Goal: Find specific page/section: Find specific page/section

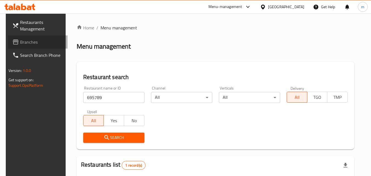
click at [25, 42] on span "Branches" at bounding box center [41, 42] width 43 height 7
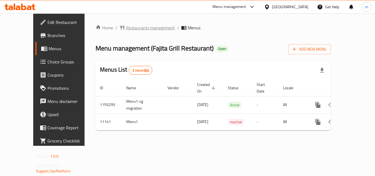
click at [139, 27] on span "Restaurants management" at bounding box center [150, 27] width 49 height 7
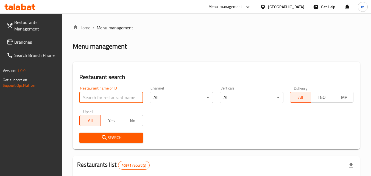
click at [127, 93] on input "search" at bounding box center [110, 97] width 63 height 11
paste input "6884"
type input "6884"
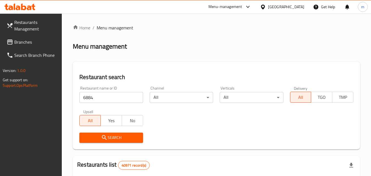
click at [94, 141] on button "Search" at bounding box center [110, 138] width 63 height 10
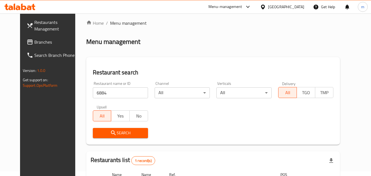
scroll to position [64, 0]
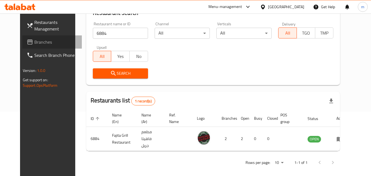
click at [34, 43] on span "Branches" at bounding box center [55, 42] width 43 height 7
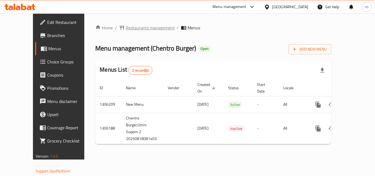
click at [130, 29] on span "Restaurants management" at bounding box center [150, 27] width 49 height 7
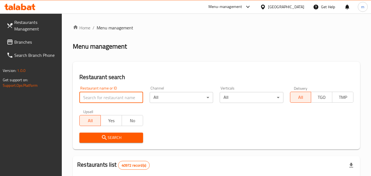
click at [118, 100] on input "search" at bounding box center [110, 97] width 63 height 11
paste input "704010"
type input "704010"
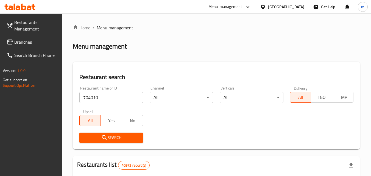
click at [117, 138] on span "Search" at bounding box center [111, 137] width 55 height 7
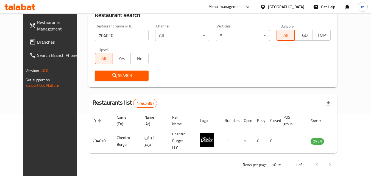
scroll to position [64, 0]
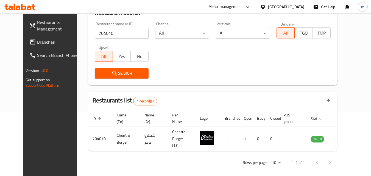
click at [37, 44] on span "Branches" at bounding box center [58, 42] width 43 height 7
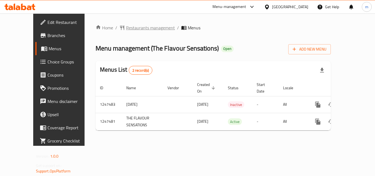
click at [137, 30] on span "Restaurants management" at bounding box center [150, 27] width 49 height 7
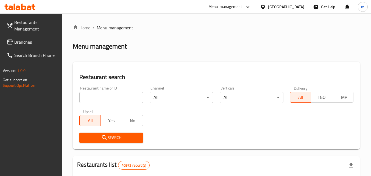
click at [113, 101] on input "search" at bounding box center [110, 97] width 63 height 11
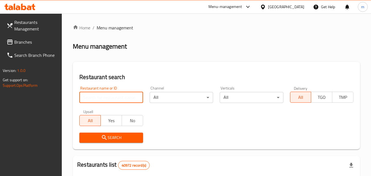
paste input "683063"
type input "683063"
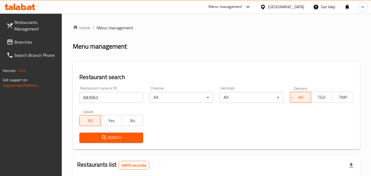
click at [108, 137] on span "Search" at bounding box center [111, 137] width 55 height 7
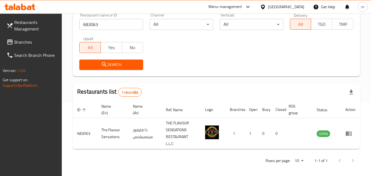
scroll to position [76, 0]
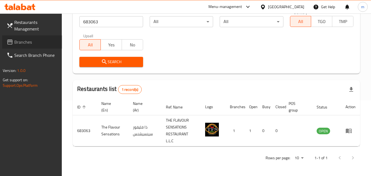
click at [24, 47] on link "Branches" at bounding box center [32, 41] width 60 height 13
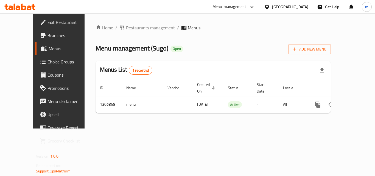
click at [126, 29] on span "Restaurants management" at bounding box center [150, 27] width 49 height 7
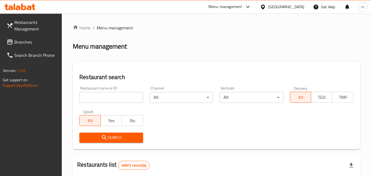
click at [106, 99] on input "search" at bounding box center [110, 97] width 63 height 11
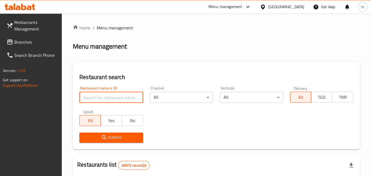
paste input "703694"
type input "703694"
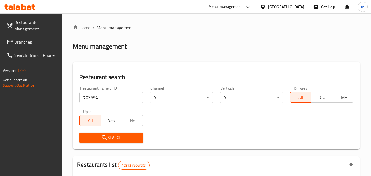
click at [114, 137] on span "Search" at bounding box center [111, 137] width 55 height 7
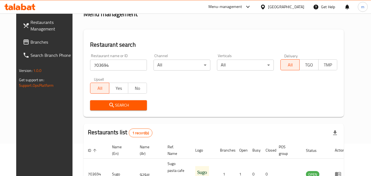
scroll to position [64, 0]
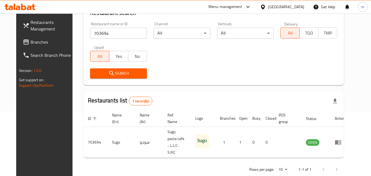
click at [283, 3] on div "[GEOGRAPHIC_DATA]" at bounding box center [282, 6] width 53 height 13
click at [282, 7] on div "[GEOGRAPHIC_DATA]" at bounding box center [286, 7] width 36 height 6
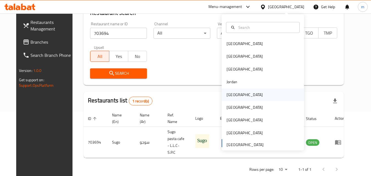
click at [228, 95] on div "[GEOGRAPHIC_DATA]" at bounding box center [245, 95] width 36 height 6
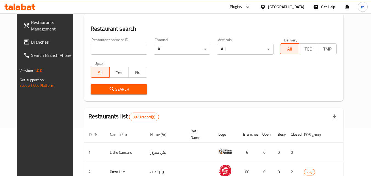
scroll to position [64, 0]
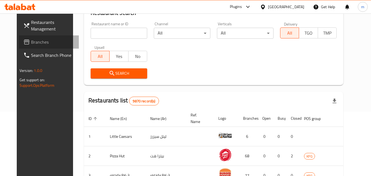
click at [32, 42] on span "Branches" at bounding box center [52, 42] width 43 height 7
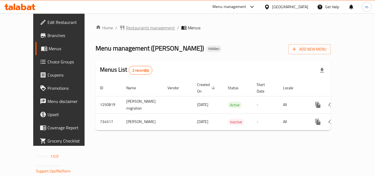
click at [126, 31] on span "Restaurants management" at bounding box center [150, 27] width 49 height 7
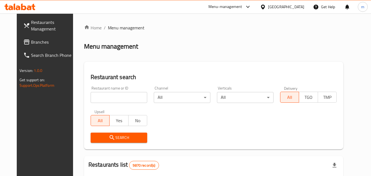
click at [112, 101] on input "search" at bounding box center [119, 97] width 57 height 11
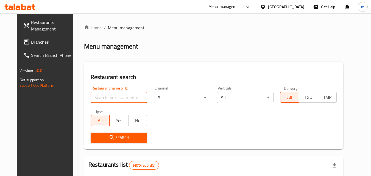
paste input "647038"
type input "647038"
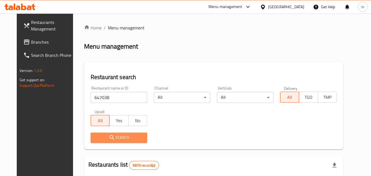
click at [109, 138] on icon "submit" at bounding box center [112, 137] width 7 height 7
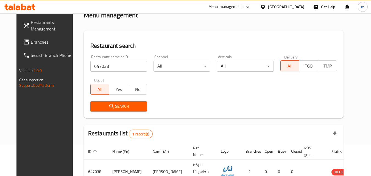
scroll to position [64, 0]
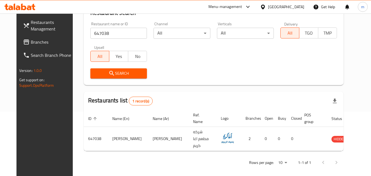
click at [266, 7] on icon at bounding box center [263, 7] width 6 height 6
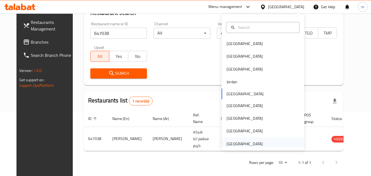
click at [239, 142] on div "[GEOGRAPHIC_DATA]" at bounding box center [245, 144] width 36 height 6
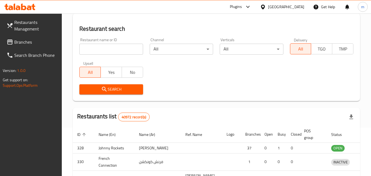
scroll to position [64, 0]
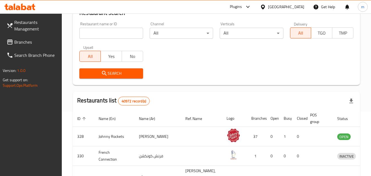
click at [29, 44] on span "Branches" at bounding box center [35, 42] width 43 height 7
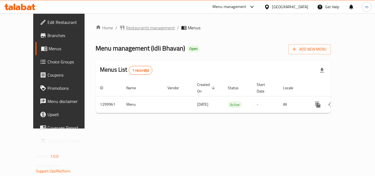
click at [138, 30] on span "Restaurants management" at bounding box center [150, 27] width 49 height 7
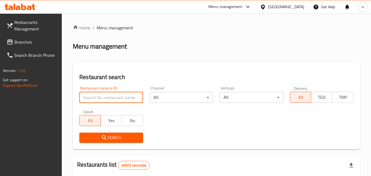
click at [119, 97] on input "search" at bounding box center [110, 97] width 63 height 11
paste input "701511"
type input "701511"
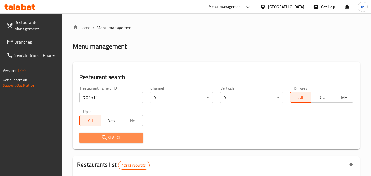
click at [118, 137] on span "Search" at bounding box center [111, 137] width 55 height 7
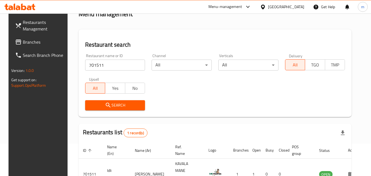
scroll to position [64, 0]
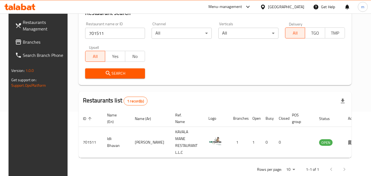
click at [264, 9] on icon at bounding box center [263, 6] width 4 height 5
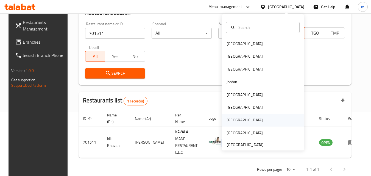
click at [227, 122] on div "Qatar" at bounding box center [245, 120] width 36 height 6
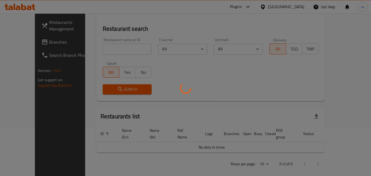
scroll to position [64, 0]
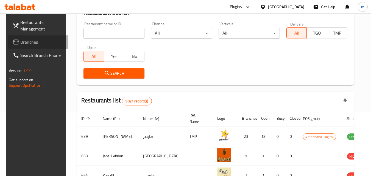
click at [23, 42] on span "Branches" at bounding box center [41, 42] width 43 height 7
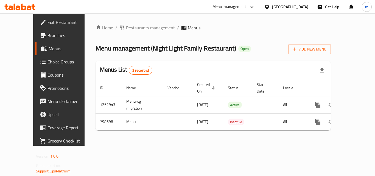
click at [134, 30] on span "Restaurants management" at bounding box center [150, 27] width 49 height 7
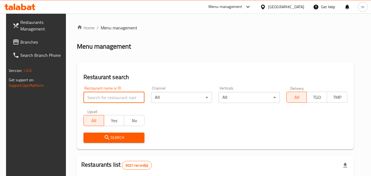
click at [106, 102] on input "search" at bounding box center [114, 97] width 61 height 11
paste input "653640"
type input "653640"
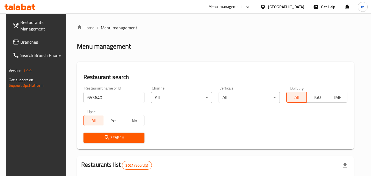
click at [109, 137] on span "Search" at bounding box center [114, 137] width 52 height 7
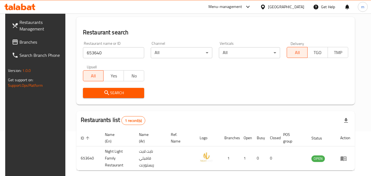
scroll to position [69, 0]
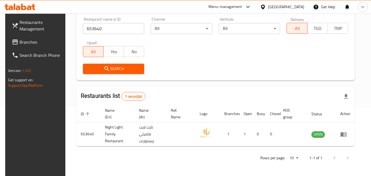
click at [266, 7] on icon at bounding box center [263, 7] width 6 height 6
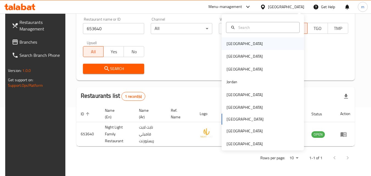
click at [227, 45] on div "[GEOGRAPHIC_DATA]" at bounding box center [245, 44] width 36 height 6
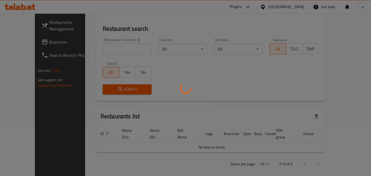
scroll to position [69, 0]
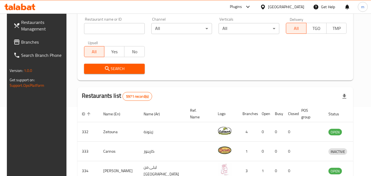
click at [41, 39] on span "Branches" at bounding box center [42, 42] width 43 height 7
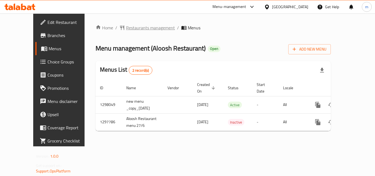
click at [140, 28] on span "Restaurants management" at bounding box center [150, 27] width 49 height 7
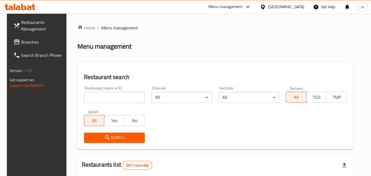
click at [112, 98] on input "search" at bounding box center [114, 97] width 61 height 11
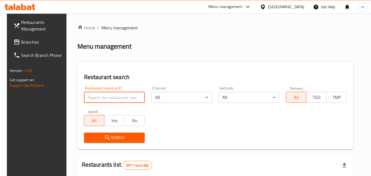
paste input "700626"
type input "700626"
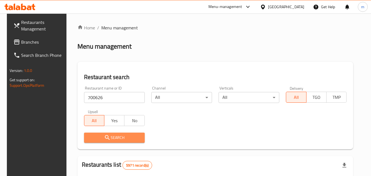
click at [117, 138] on span "Search" at bounding box center [114, 137] width 52 height 7
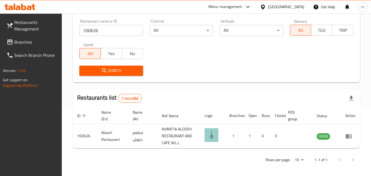
scroll to position [69, 0]
